Goal: Task Accomplishment & Management: Manage account settings

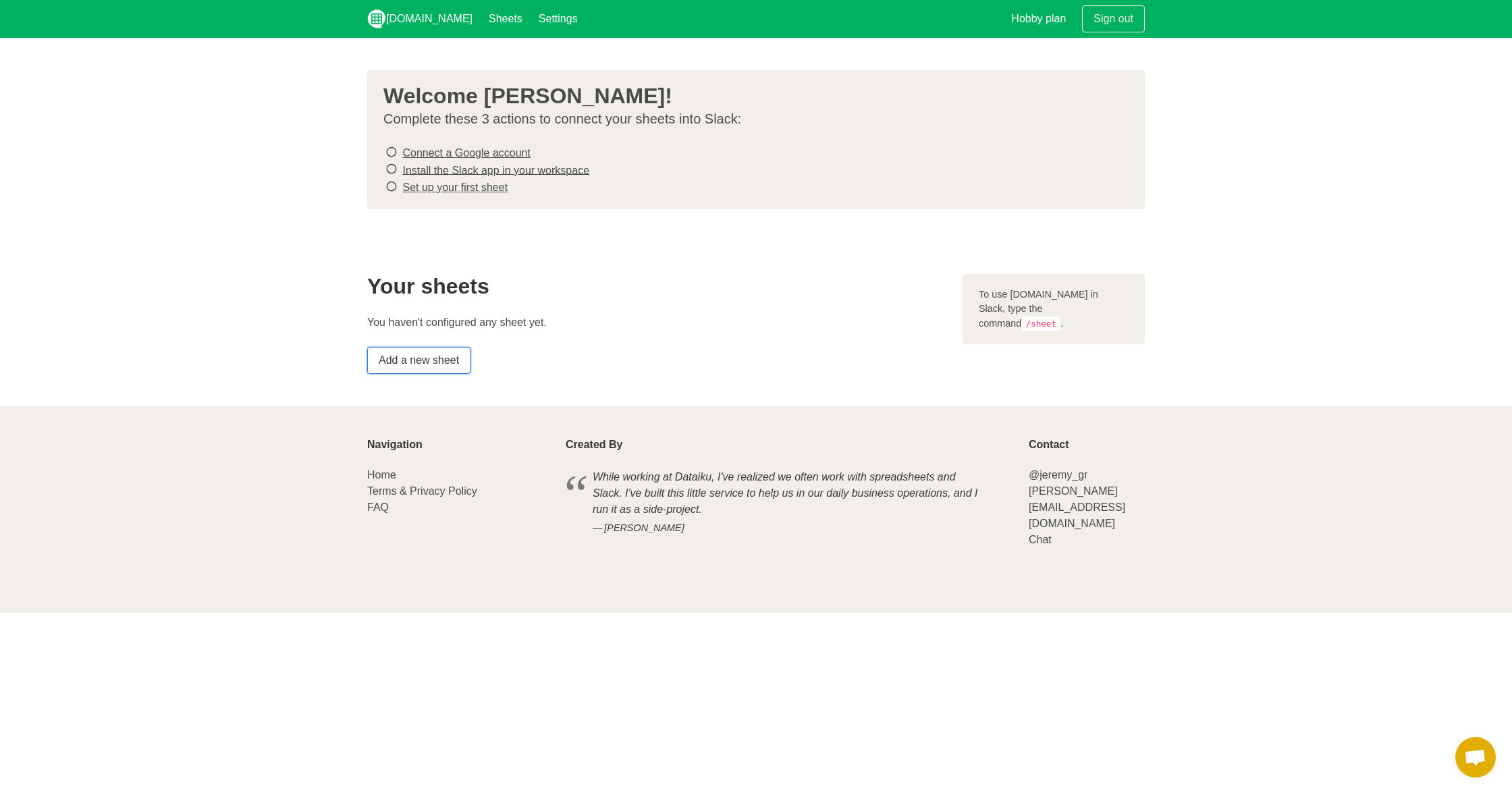
click at [416, 358] on link "Add a new sheet" at bounding box center [419, 360] width 104 height 27
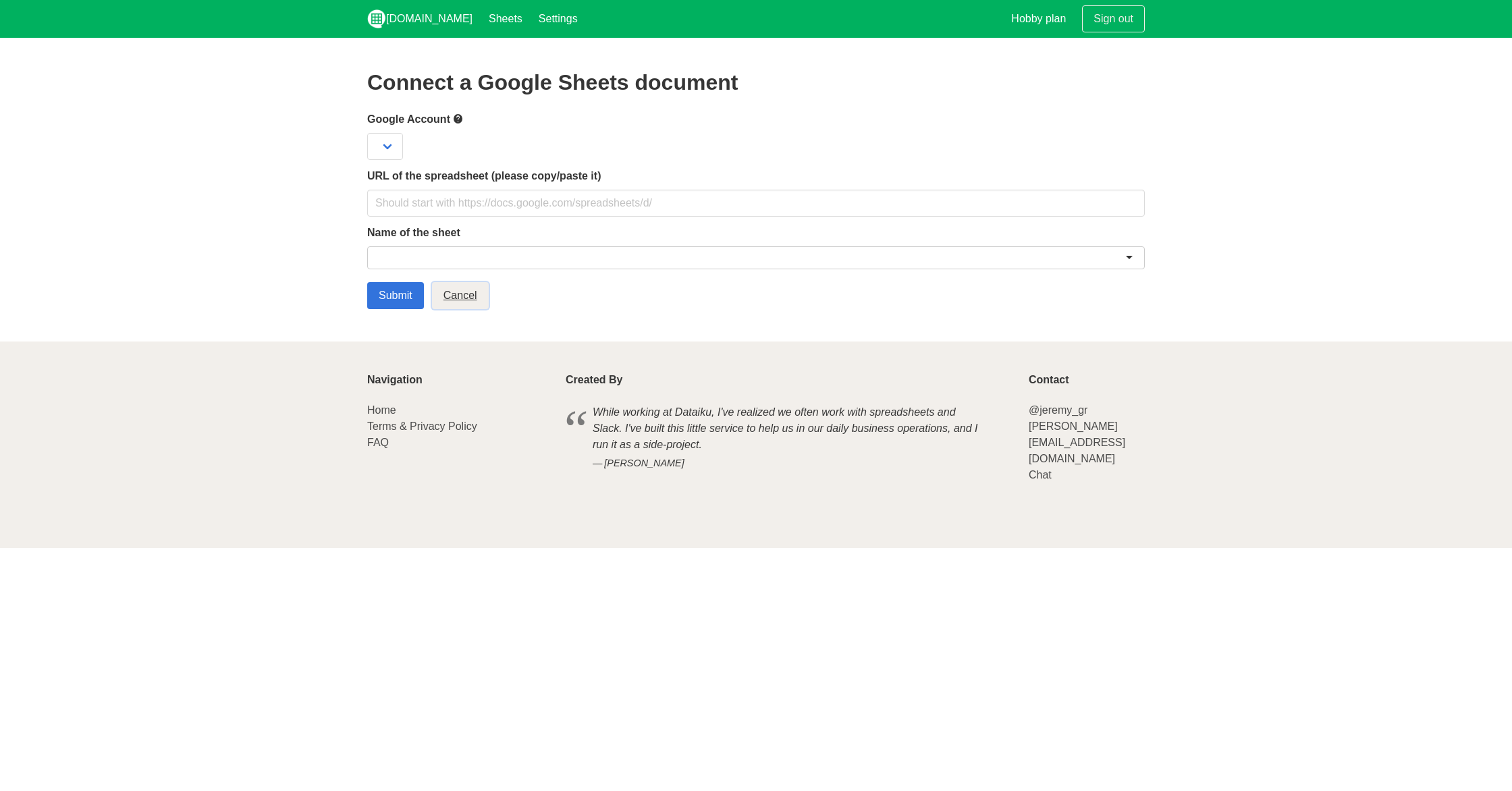
click at [480, 296] on link "Cancel" at bounding box center [461, 295] width 57 height 27
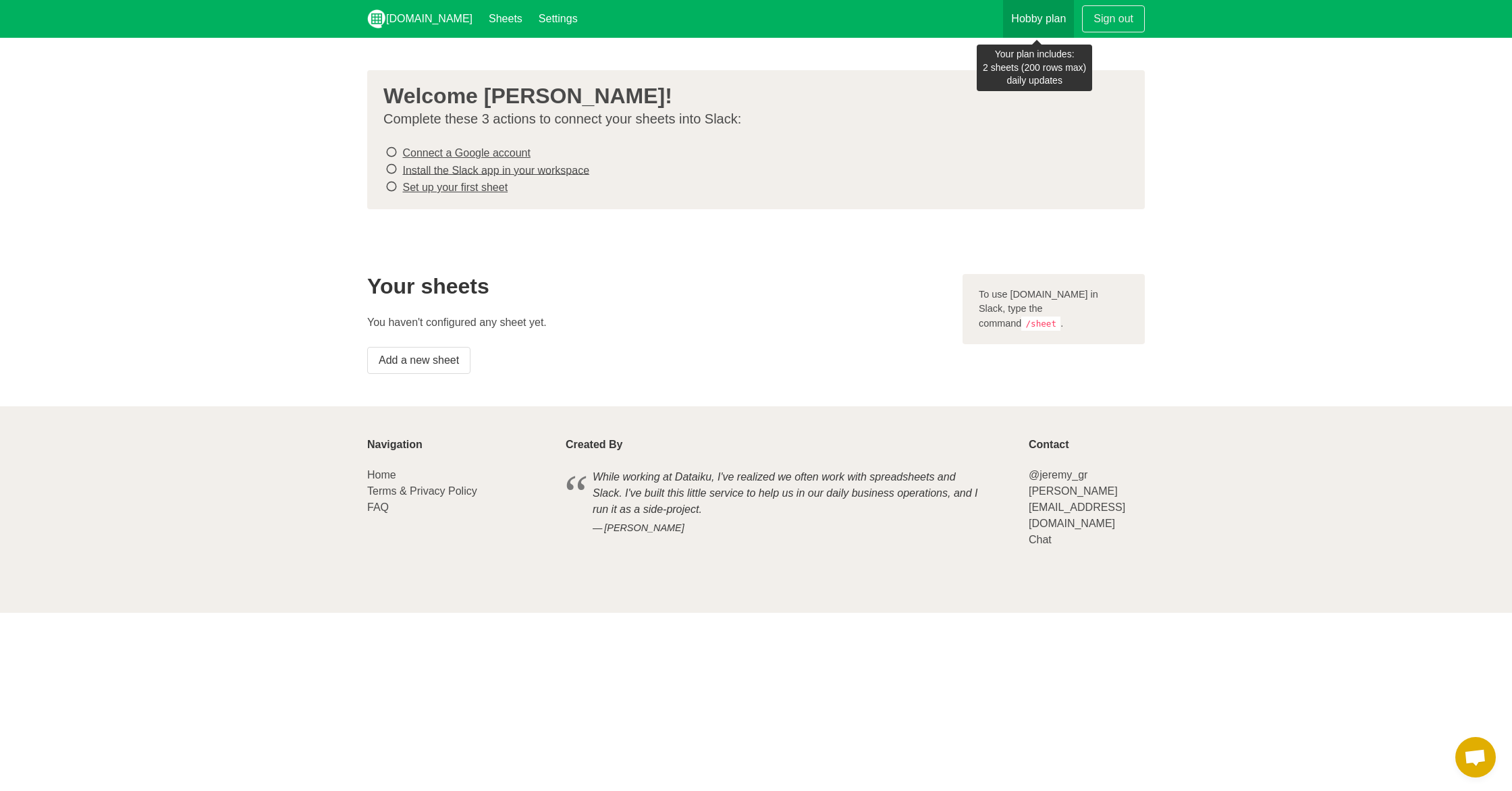
click at [1067, 25] on link "Hobby plan" at bounding box center [1039, 19] width 71 height 38
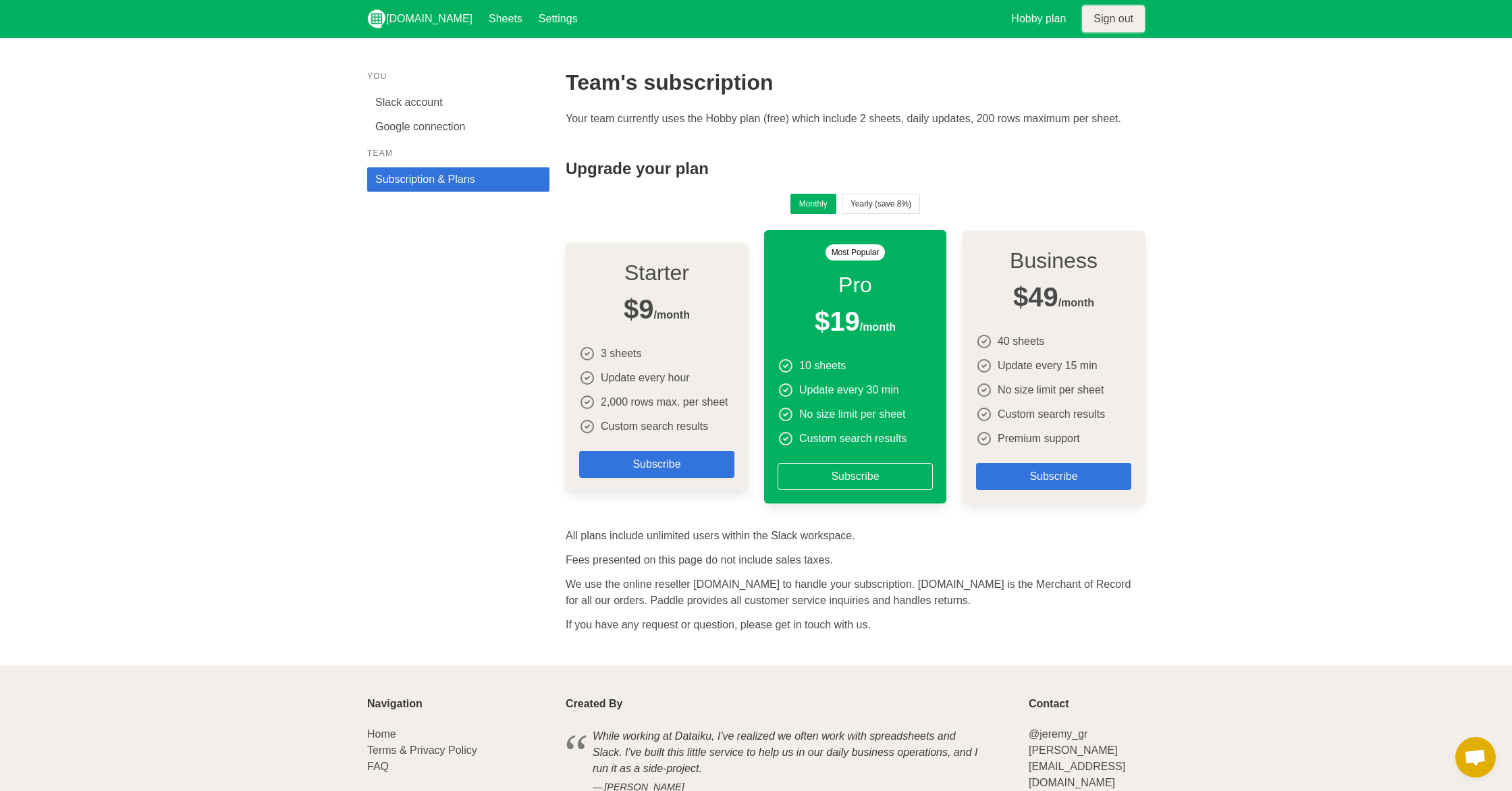
click at [1097, 25] on link "Sign out" at bounding box center [1114, 18] width 63 height 27
